Goal: Information Seeking & Learning: Learn about a topic

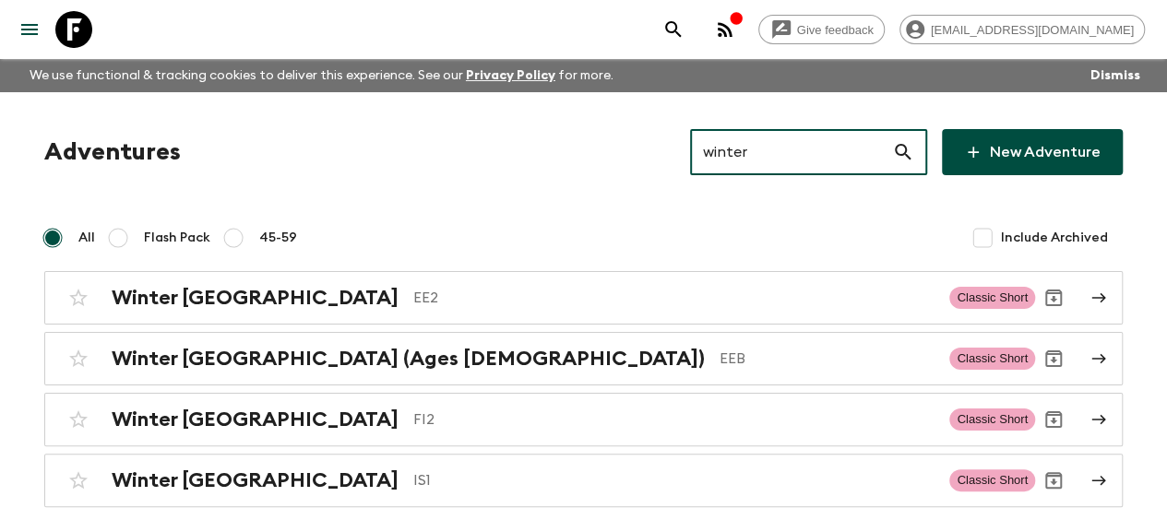
click at [822, 168] on input "winter" at bounding box center [791, 152] width 202 height 52
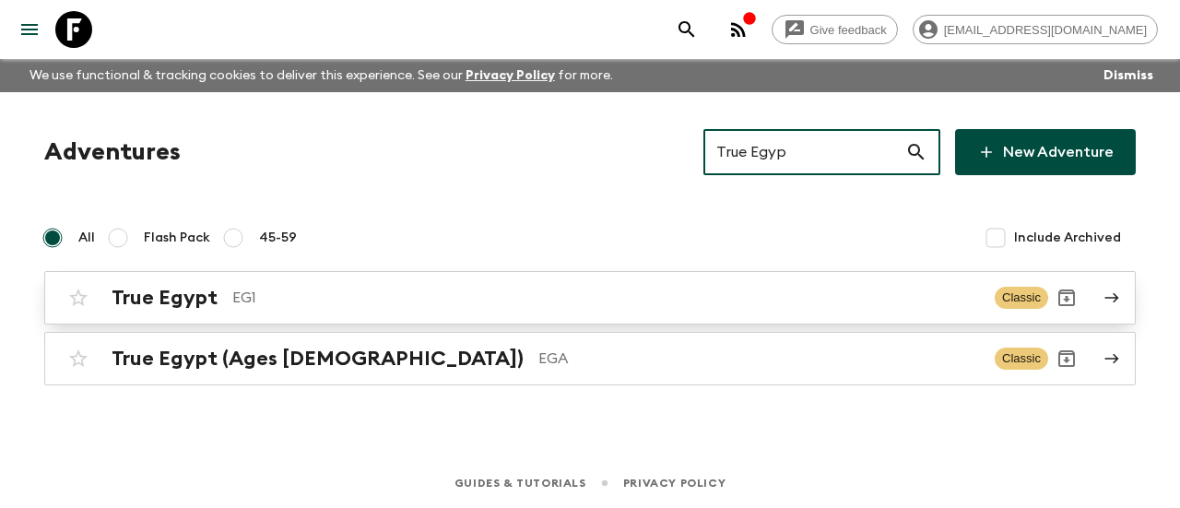
type input "True Egyp"
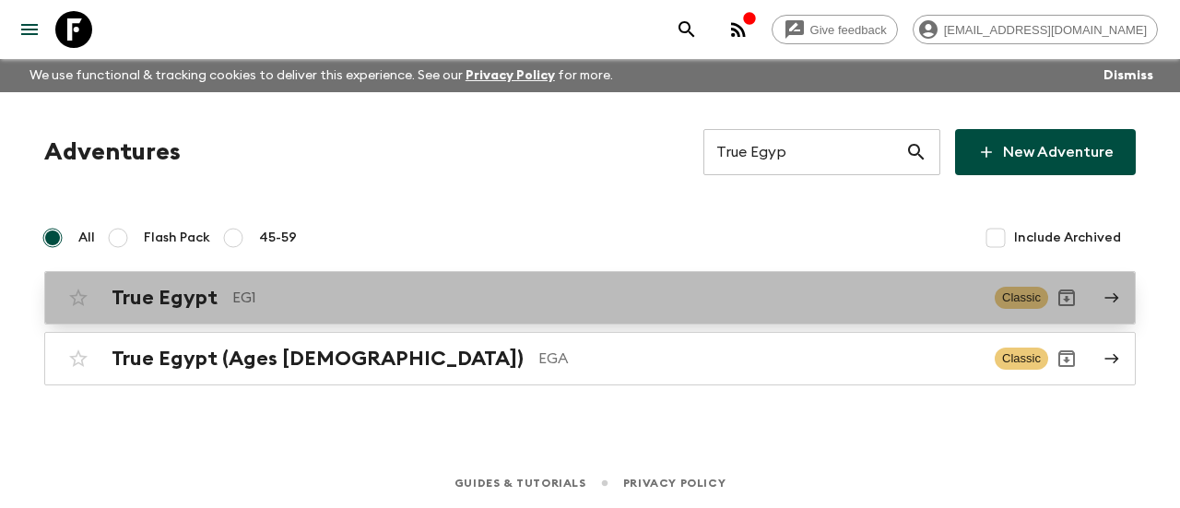
click at [376, 279] on div "True Egypt EG1 Classic" at bounding box center [554, 297] width 989 height 37
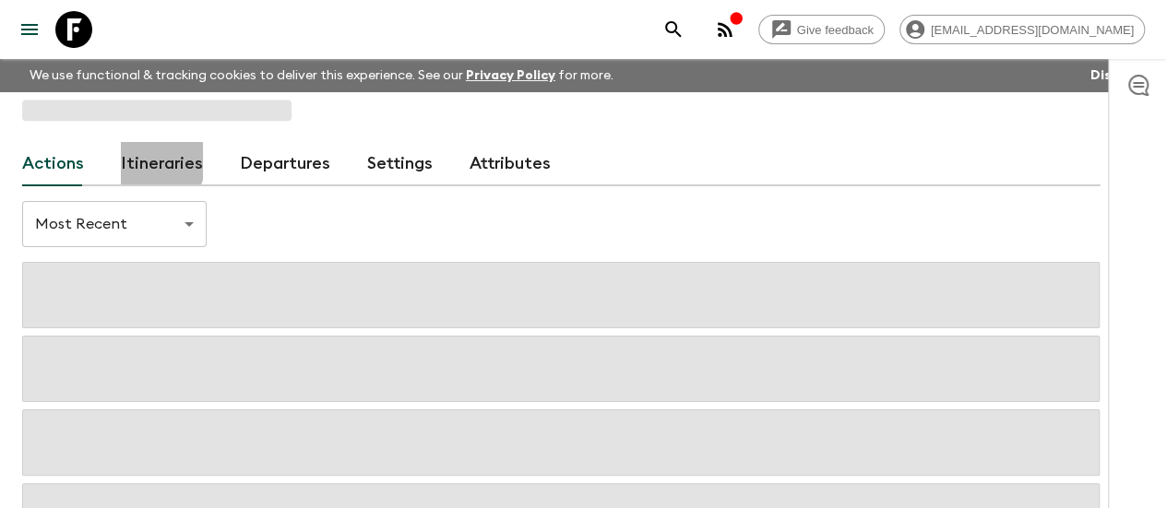
click at [166, 161] on link "Itineraries" at bounding box center [162, 164] width 82 height 44
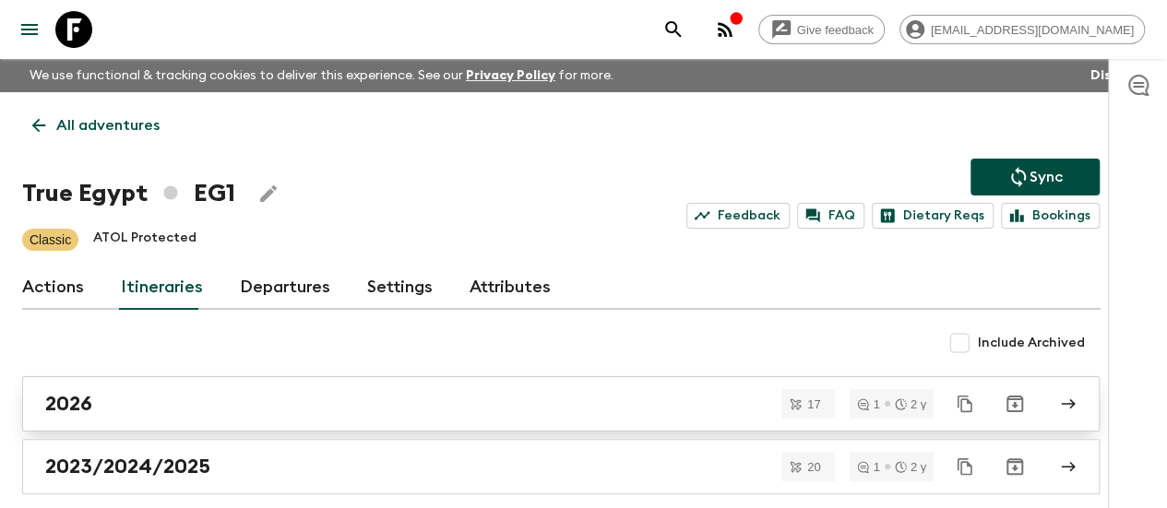
scroll to position [85, 0]
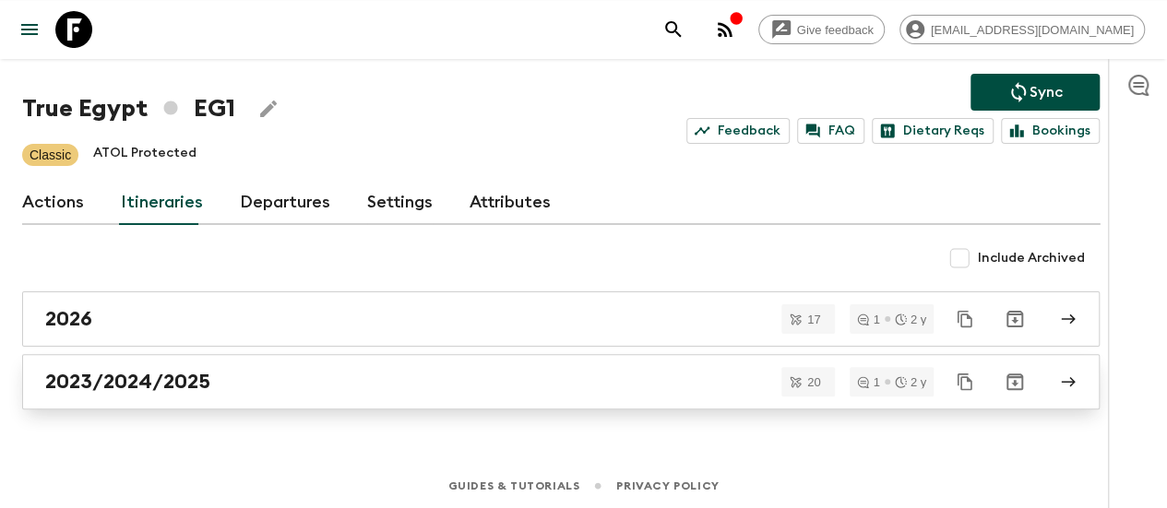
click at [286, 382] on div "2023/2024/2025" at bounding box center [543, 382] width 996 height 24
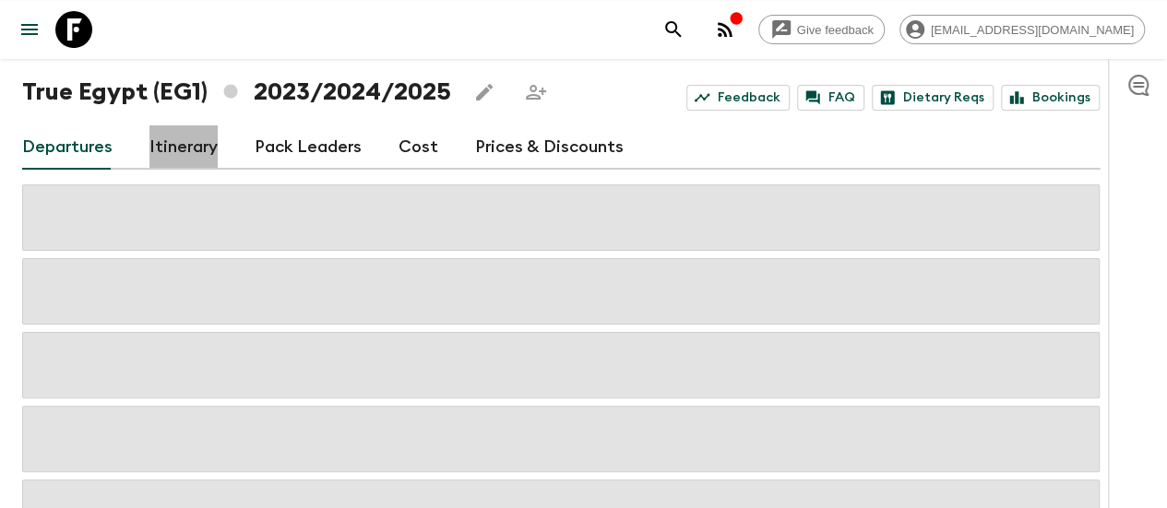
click at [169, 136] on link "Itinerary" at bounding box center [183, 147] width 68 height 44
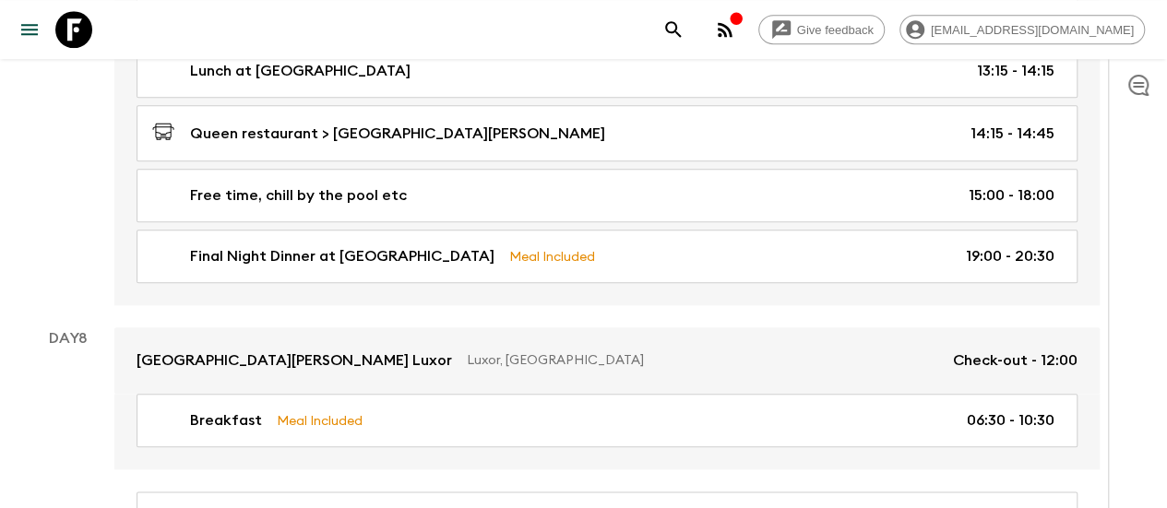
scroll to position [4453, 0]
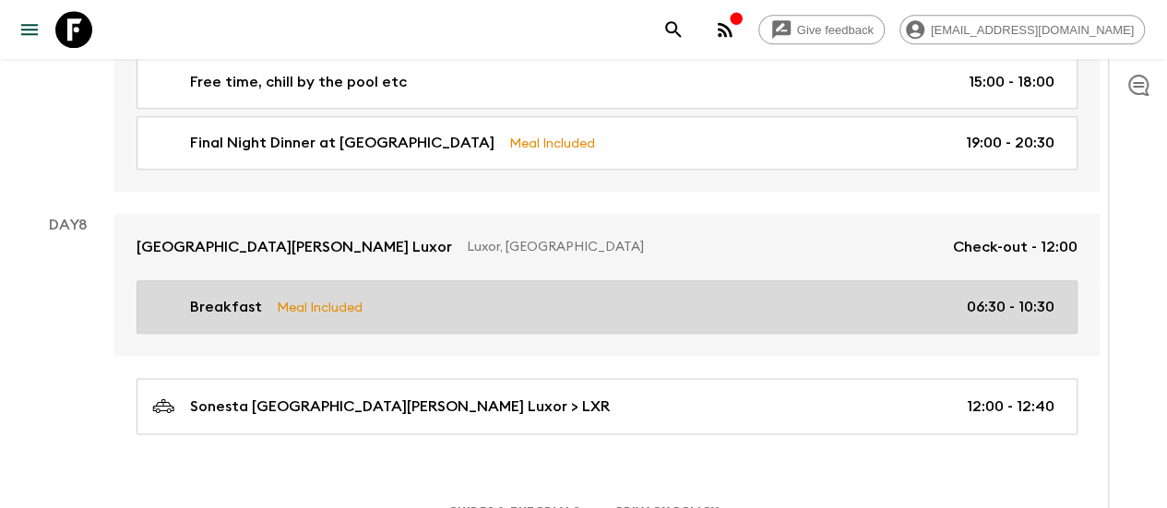
click at [597, 296] on div "Breakfast Meal Included 06:30 - 10:30" at bounding box center [603, 307] width 902 height 22
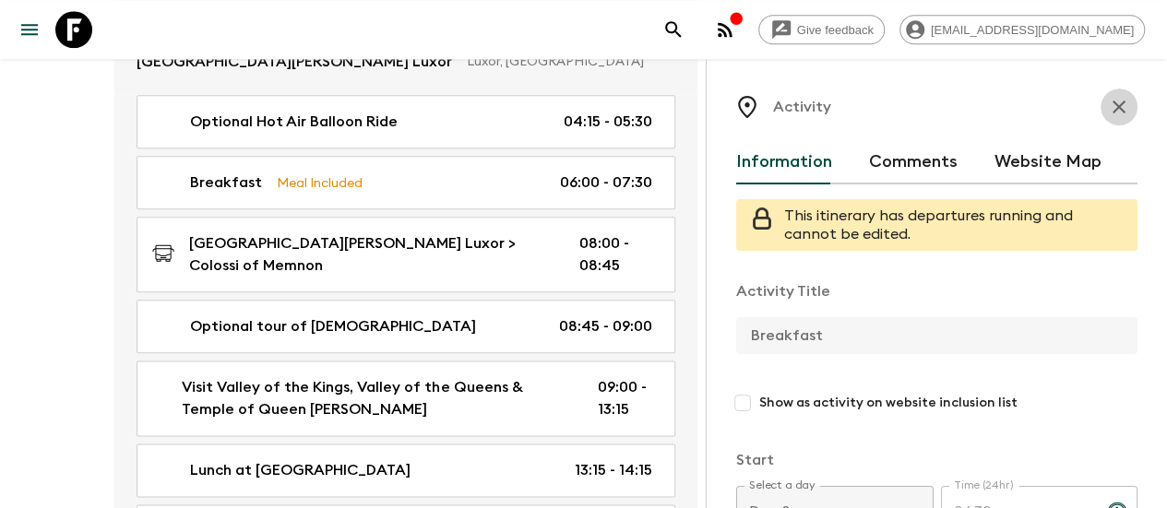
click at [1108, 100] on icon "button" at bounding box center [1119, 107] width 22 height 22
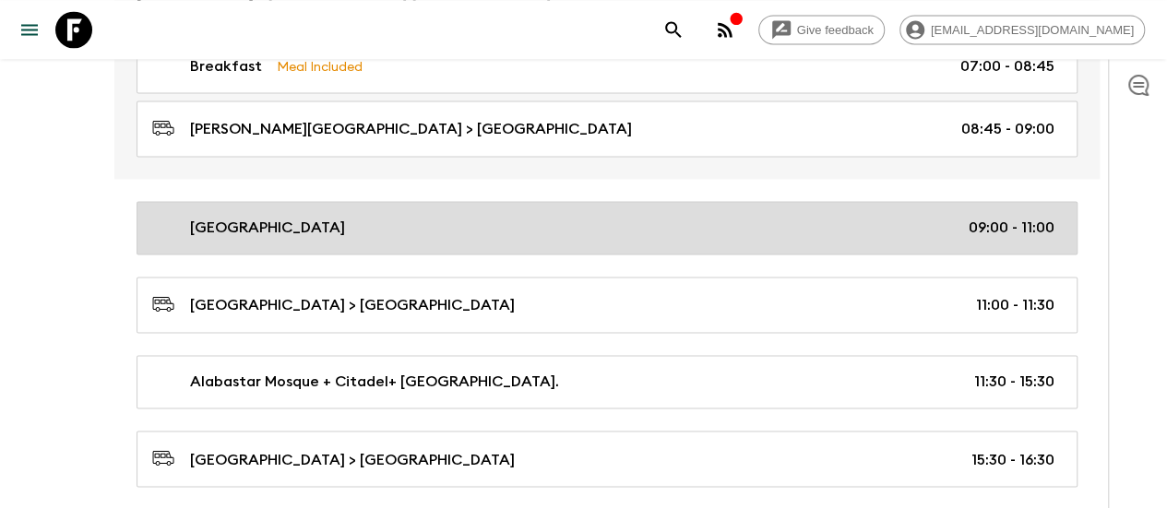
scroll to position [1385, 0]
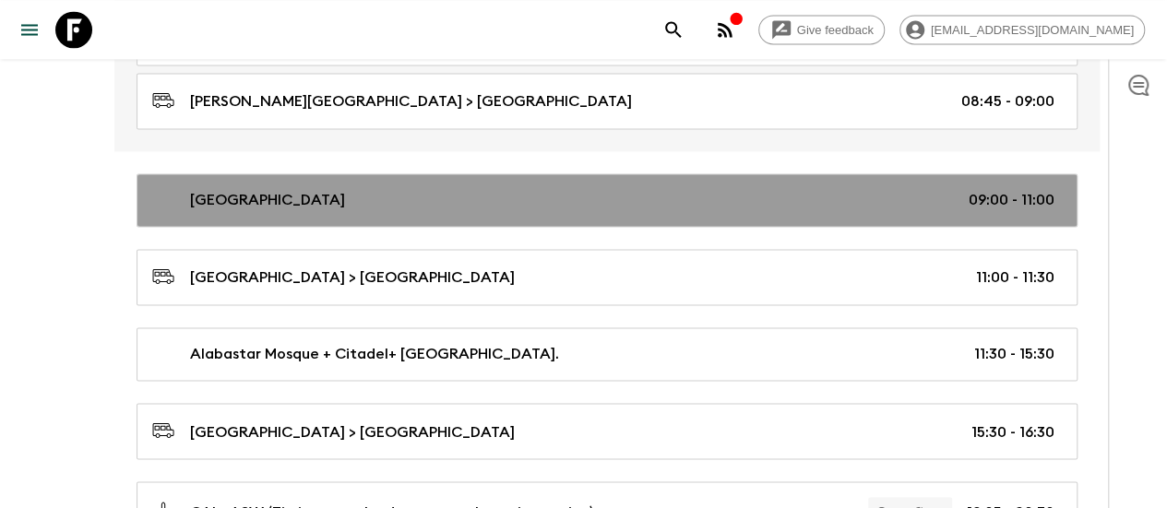
click at [302, 192] on p "[GEOGRAPHIC_DATA]" at bounding box center [267, 200] width 155 height 22
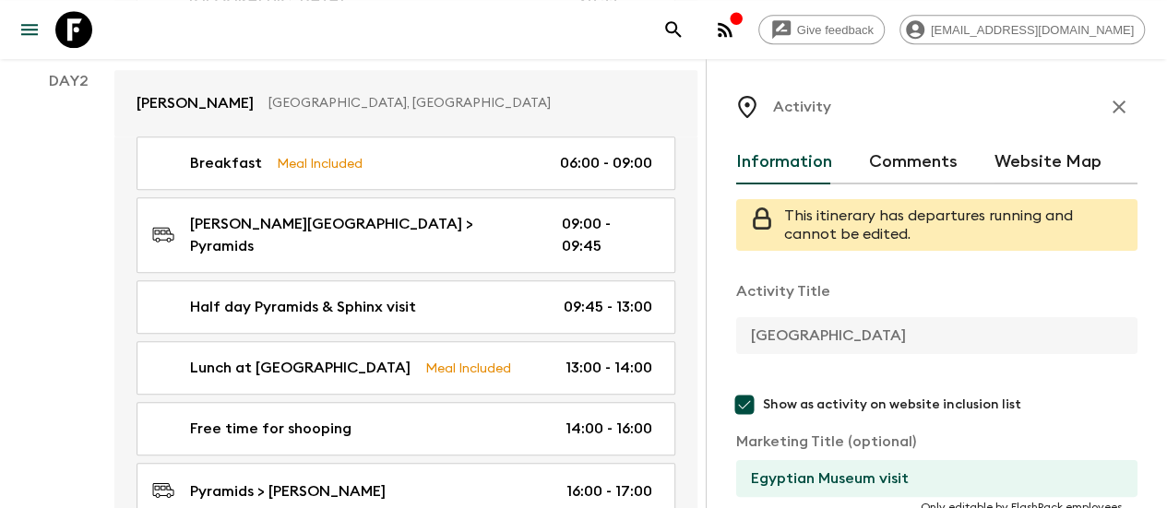
scroll to position [828, 0]
